Goal: Task Accomplishment & Management: Complete application form

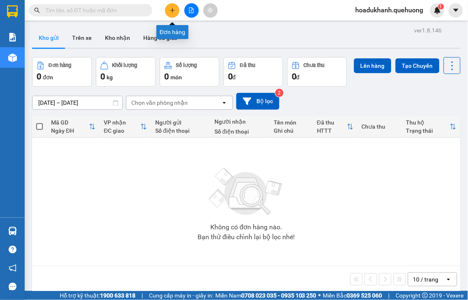
click at [178, 9] on button at bounding box center [172, 10] width 14 height 14
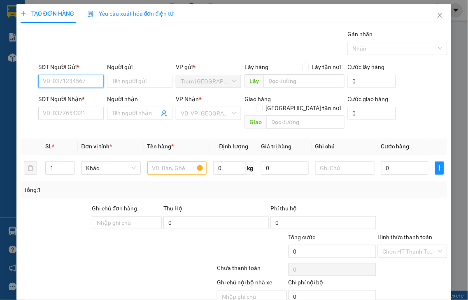
click at [71, 76] on input "SĐT Người Gửi *" at bounding box center [70, 81] width 65 height 13
click at [77, 83] on input "0828000243" at bounding box center [70, 81] width 65 height 13
type input "0828000243"
click at [130, 79] on input "Người gửi" at bounding box center [139, 81] width 65 height 13
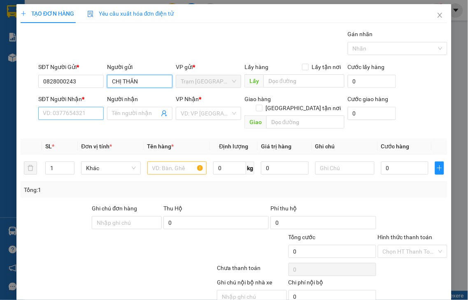
type input "CHỊ THÂN"
click at [80, 113] on input "SĐT Người Nhận *" at bounding box center [70, 113] width 65 height 13
click at [90, 114] on input "0818436243" at bounding box center [70, 113] width 65 height 13
type input "0818436243"
click at [126, 116] on input "Người nhận" at bounding box center [135, 113] width 47 height 9
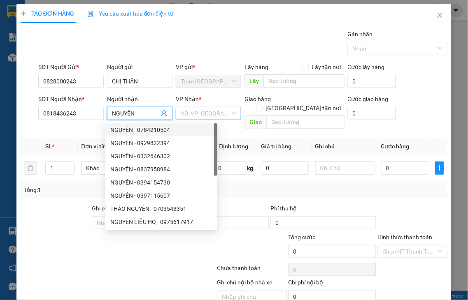
type input "NGUYÊN"
click at [182, 109] on input "search" at bounding box center [206, 113] width 50 height 12
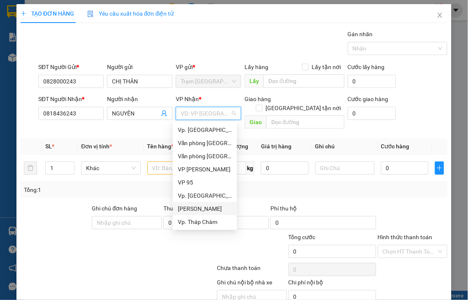
type input "Q"
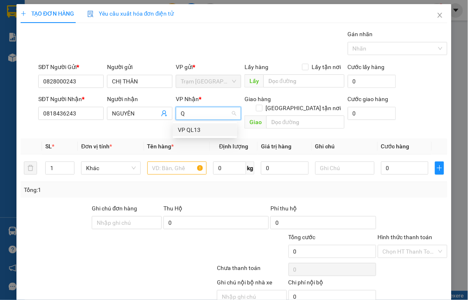
click at [188, 128] on div "VP QL13" at bounding box center [205, 129] width 54 height 9
click at [163, 162] on input "text" at bounding box center [176, 168] width 59 height 13
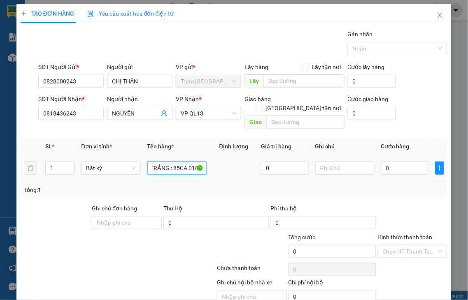
scroll to position [0, 30]
type input "1 XE CUP TRẮNG : 85CA 01896"
click at [395, 162] on input "0" at bounding box center [404, 168] width 47 height 13
type input "3"
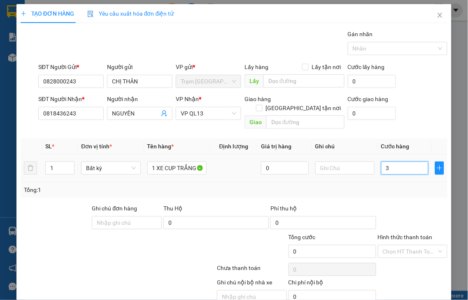
type input "3"
type input "30"
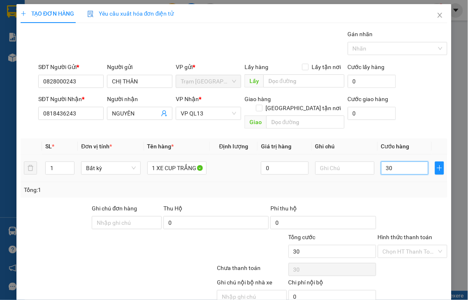
type input "300"
click at [315, 162] on input "text" at bounding box center [344, 168] width 59 height 13
type input "300.000"
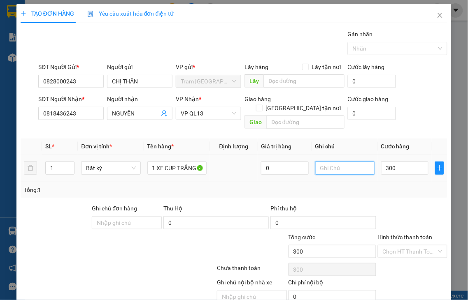
type input "300.000"
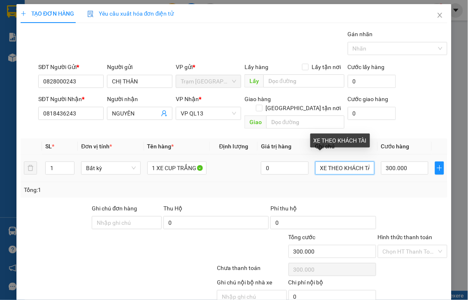
click at [364, 162] on input "XE THEO KHÁCH TÀI" at bounding box center [344, 168] width 59 height 13
drag, startPoint x: 364, startPoint y: 158, endPoint x: 355, endPoint y: 162, distance: 10.5
click at [355, 162] on input "XE THEO KHÁCH TÀ I" at bounding box center [344, 168] width 59 height 13
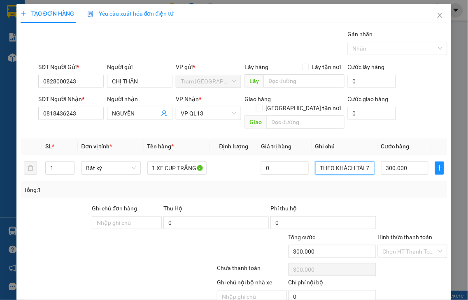
scroll to position [30, 0]
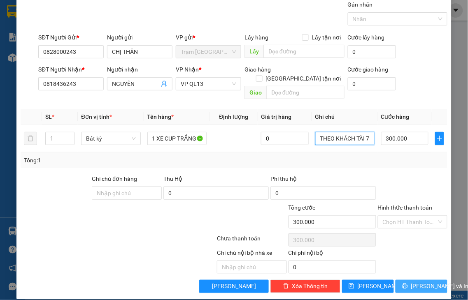
type input "XE THEO KHÁCH TÀI 7"
click at [413, 282] on span "Lưu và In" at bounding box center [440, 286] width 58 height 9
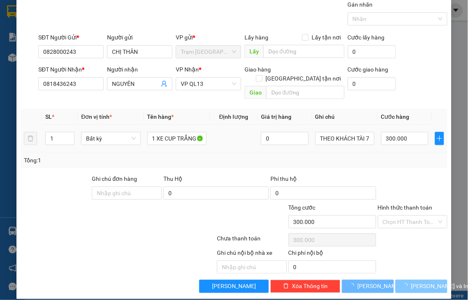
scroll to position [0, 0]
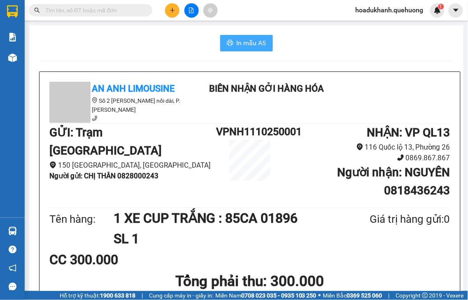
click at [238, 44] on span "In mẫu A5" at bounding box center [251, 43] width 30 height 10
